Goal: Task Accomplishment & Management: Use online tool/utility

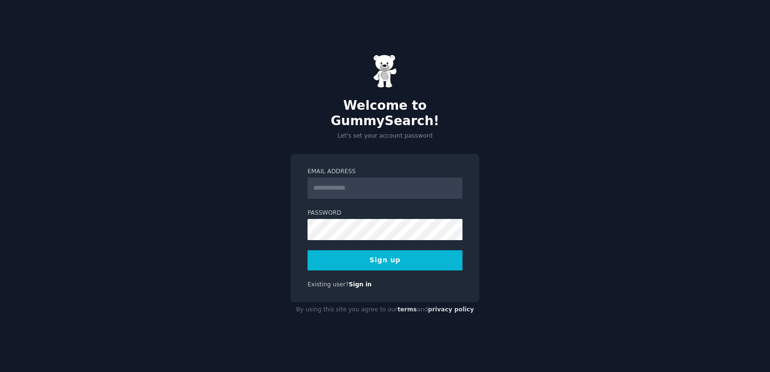
type input "**********"
click at [426, 254] on button "Sign up" at bounding box center [384, 260] width 155 height 20
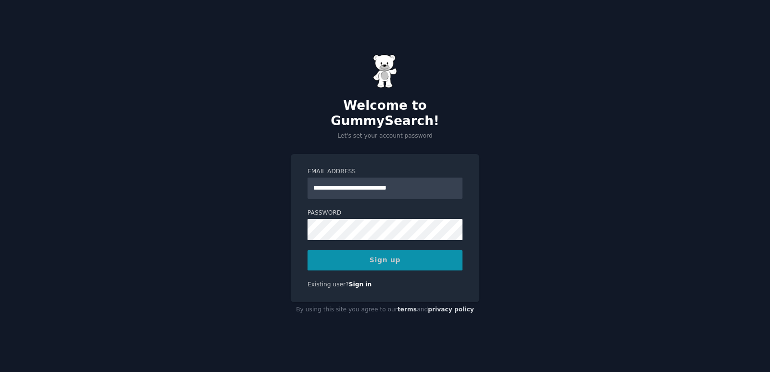
click at [397, 260] on div "Sign up" at bounding box center [384, 260] width 155 height 20
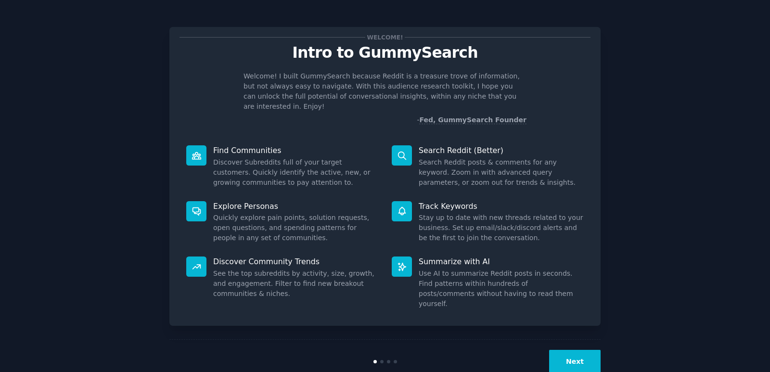
click at [525, 175] on dd "Search Reddit posts & comments for any keyword. Zoom in with advanced query par…" at bounding box center [500, 172] width 165 height 30
click at [583, 350] on button "Next" at bounding box center [574, 362] width 51 height 24
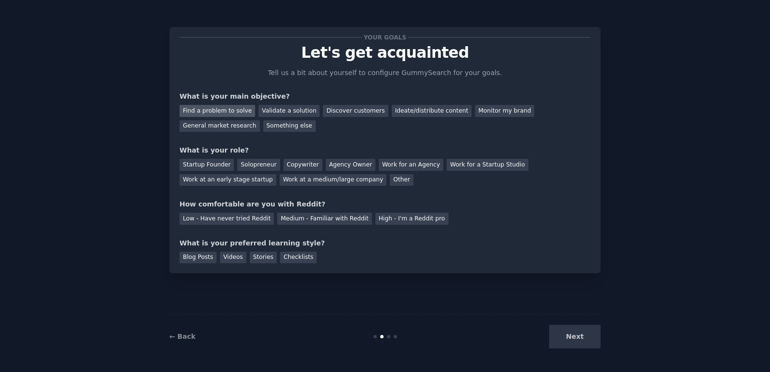
click at [238, 110] on div "Find a problem to solve" at bounding box center [217, 111] width 76 height 12
click at [255, 164] on div "Solopreneur" at bounding box center [258, 165] width 42 height 12
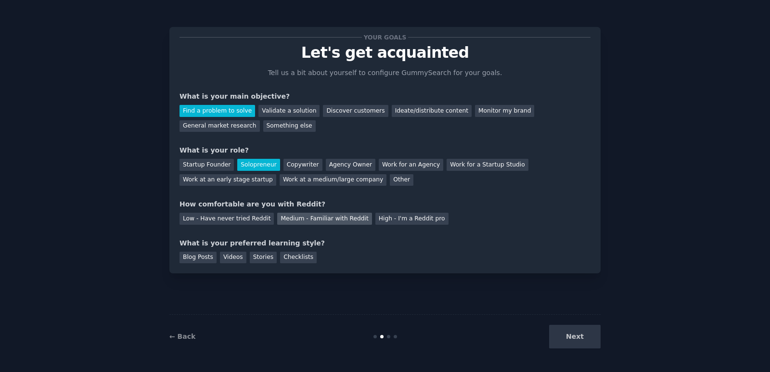
click at [302, 223] on div "Medium - Familiar with Reddit" at bounding box center [324, 219] width 94 height 12
click at [183, 258] on div "Blog Posts" at bounding box center [197, 258] width 37 height 12
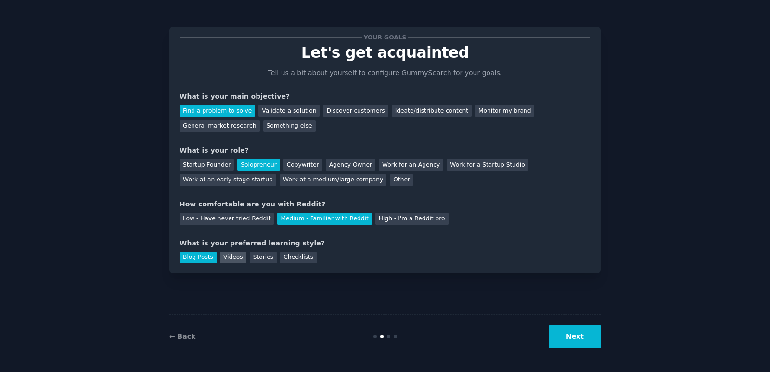
click at [220, 261] on div "Videos" at bounding box center [233, 258] width 26 height 12
click at [196, 257] on div "Blog Posts" at bounding box center [197, 258] width 37 height 12
click at [257, 258] on div "Stories" at bounding box center [263, 258] width 27 height 12
click at [290, 257] on div "Checklists" at bounding box center [298, 258] width 37 height 12
click at [261, 252] on div "Stories" at bounding box center [263, 258] width 27 height 12
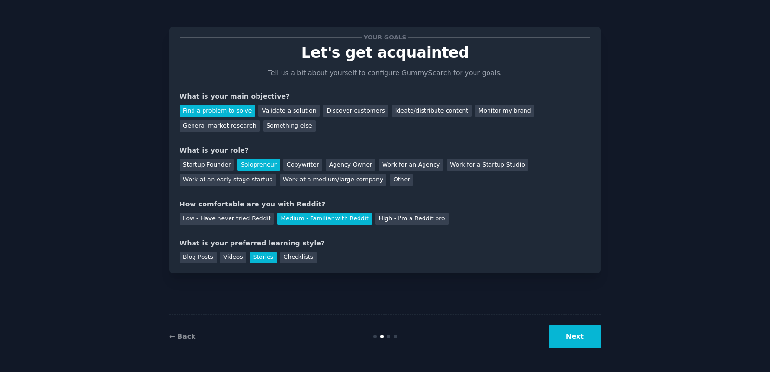
click at [558, 339] on button "Next" at bounding box center [574, 337] width 51 height 24
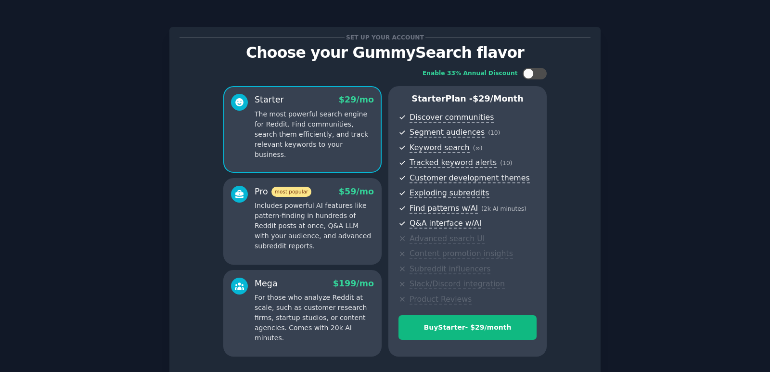
click at [662, 167] on div "Set up your account Choose your GummySearch flavor Enable 33% Annual Discount S…" at bounding box center [384, 223] width 743 height 421
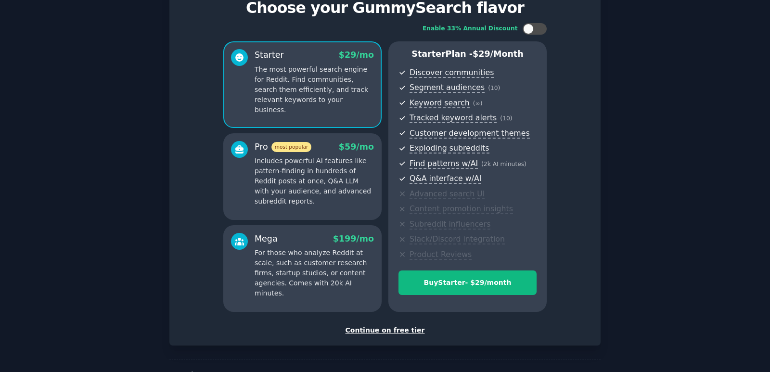
scroll to position [46, 0]
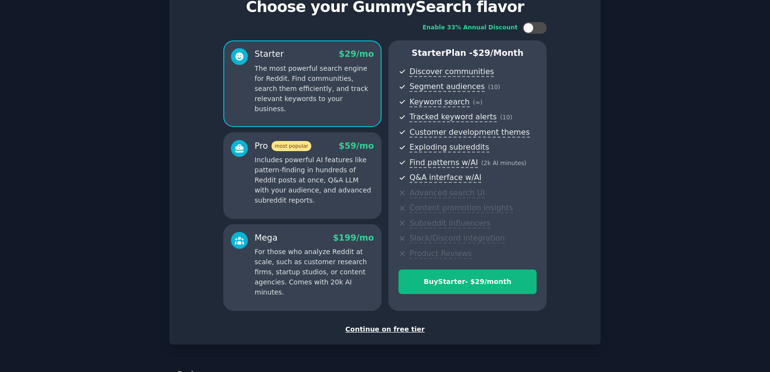
click at [407, 330] on div "Continue on free tier" at bounding box center [384, 329] width 411 height 10
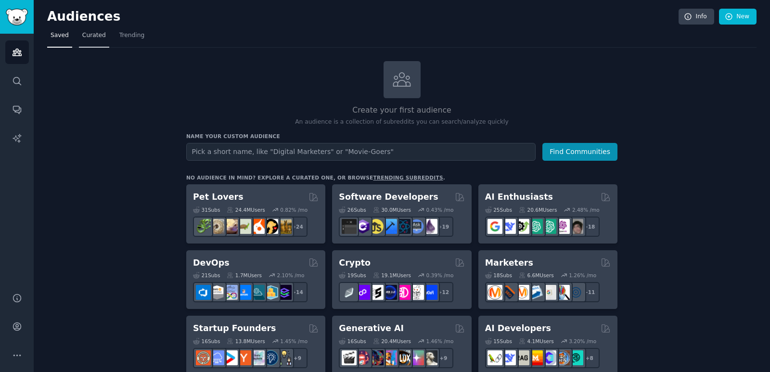
click at [100, 38] on span "Curated" at bounding box center [94, 35] width 24 height 9
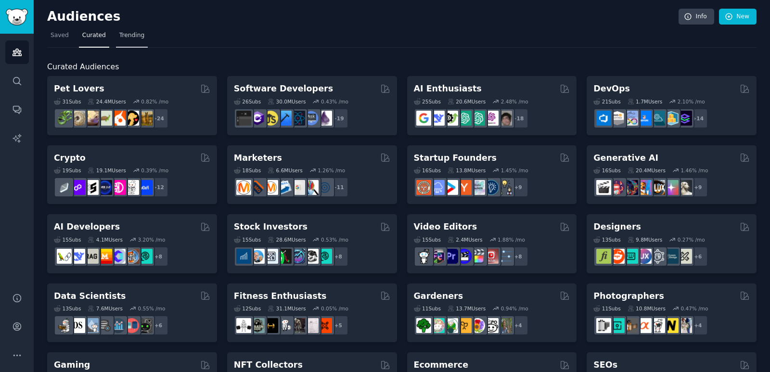
click at [131, 43] on link "Trending" at bounding box center [132, 38] width 32 height 20
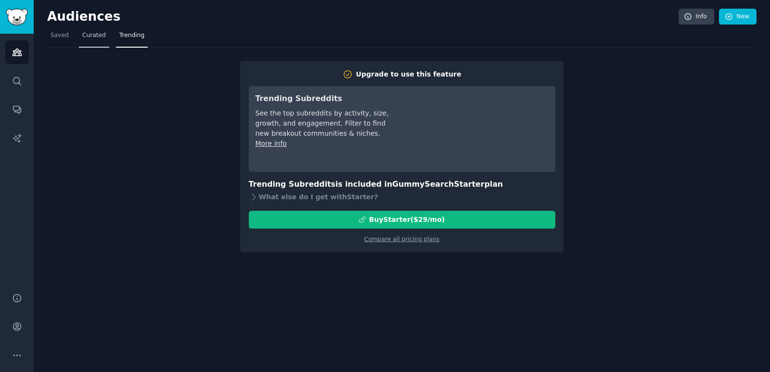
click at [100, 36] on span "Curated" at bounding box center [94, 35] width 24 height 9
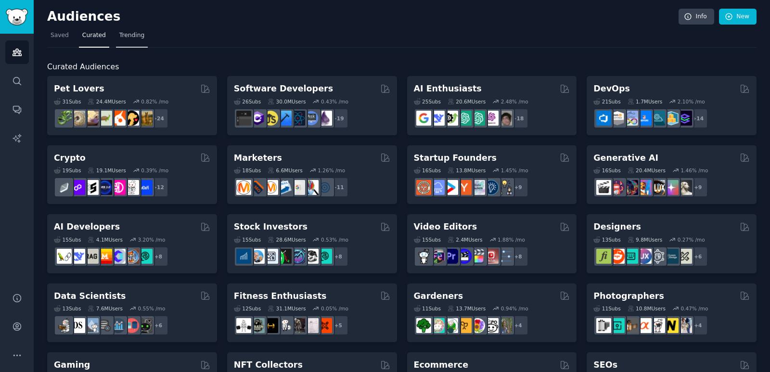
click at [129, 39] on span "Trending" at bounding box center [131, 35] width 25 height 9
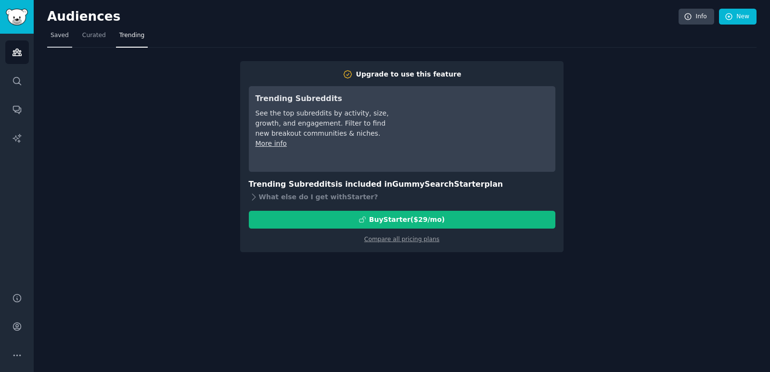
click at [69, 36] on link "Saved" at bounding box center [59, 38] width 25 height 20
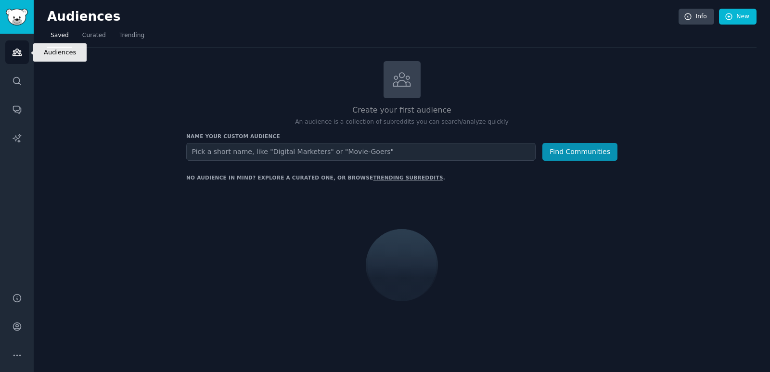
click at [23, 54] on link "Audiences" at bounding box center [17, 52] width 24 height 24
click at [19, 55] on icon "Sidebar" at bounding box center [17, 52] width 9 height 7
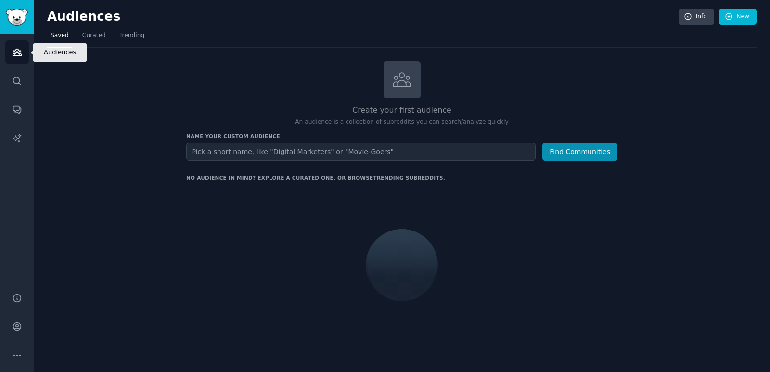
click at [21, 58] on link "Audiences" at bounding box center [17, 52] width 24 height 24
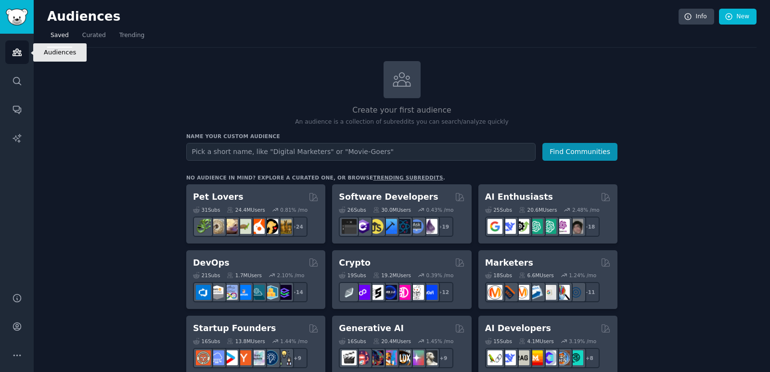
click at [15, 53] on icon "Sidebar" at bounding box center [17, 52] width 10 height 10
click at [25, 52] on link "Audiences" at bounding box center [17, 52] width 24 height 24
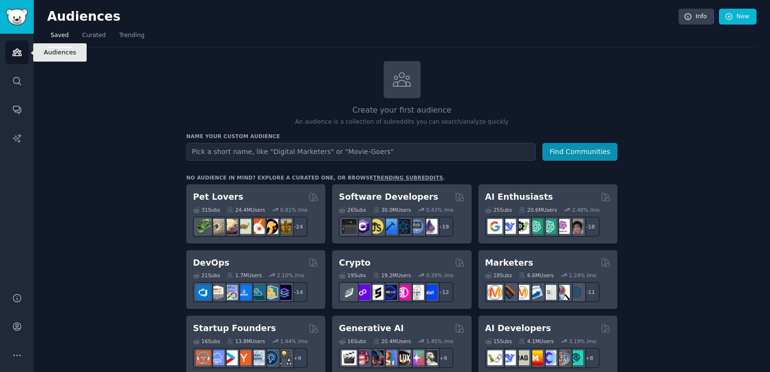
click at [25, 52] on link "Audiences" at bounding box center [17, 52] width 24 height 24
click at [23, 59] on link "Audiences" at bounding box center [17, 52] width 24 height 24
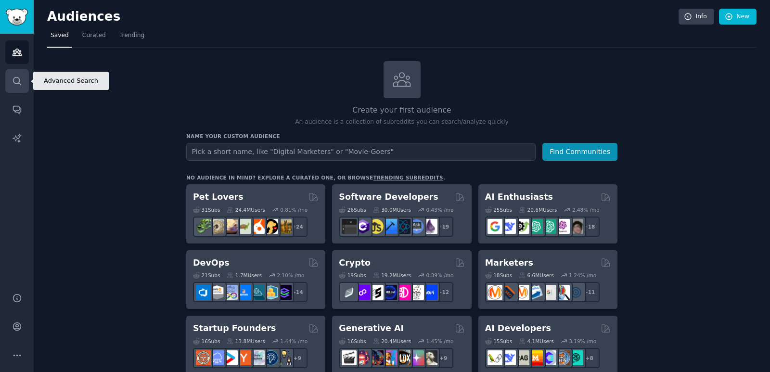
click at [22, 87] on link "Search" at bounding box center [17, 81] width 24 height 24
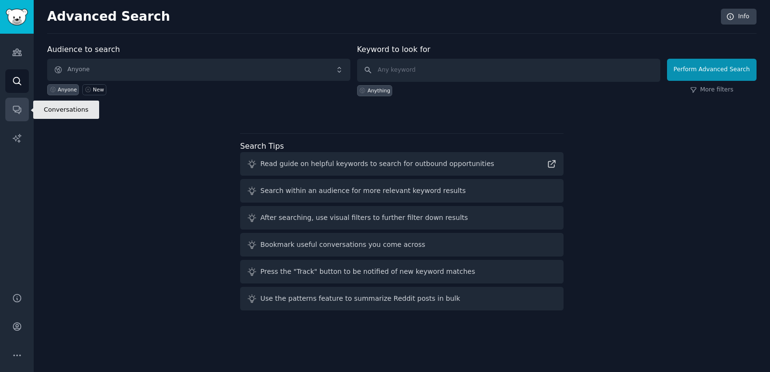
click at [18, 109] on icon "Sidebar" at bounding box center [17, 109] width 10 height 10
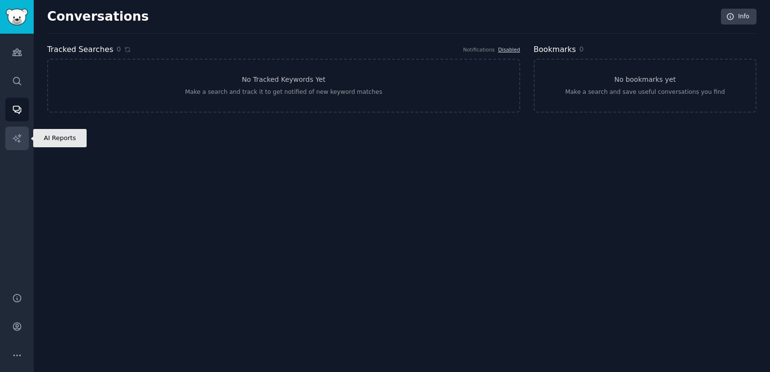
click at [11, 140] on link "AI Reports" at bounding box center [17, 139] width 24 height 24
